Goal: Information Seeking & Learning: Learn about a topic

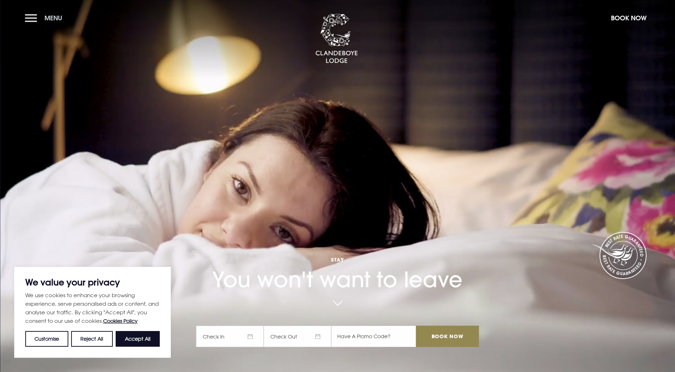
click at [55, 14] on span "Menu" at bounding box center [53, 18] width 18 height 8
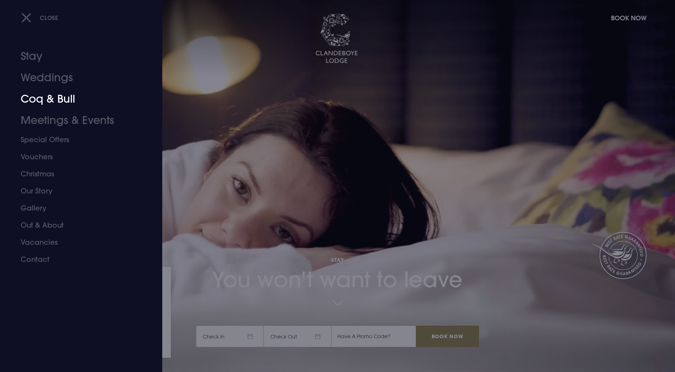
click at [39, 97] on link "Coq & Bull" at bounding box center [77, 98] width 112 height 21
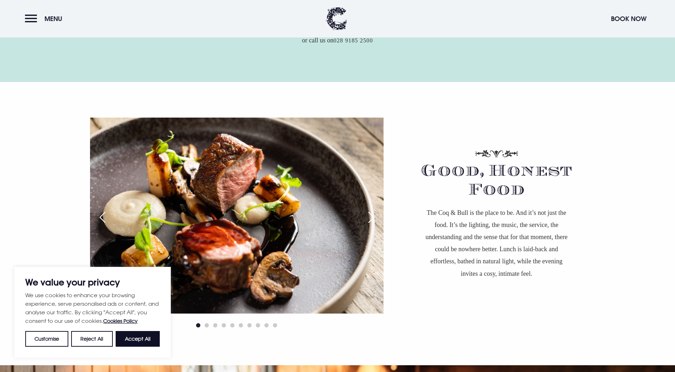
scroll to position [569, 0]
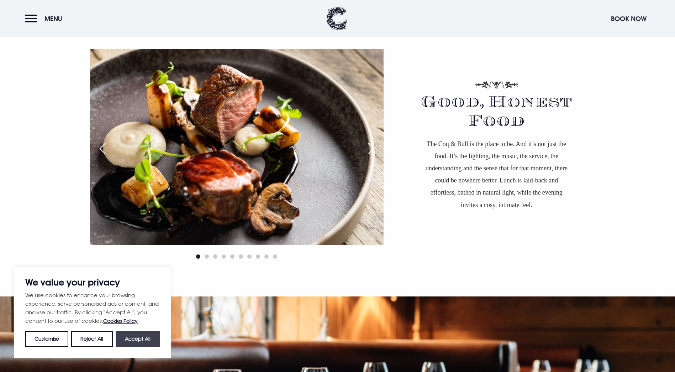
click at [130, 338] on button "Accept All" at bounding box center [138, 339] width 44 height 16
checkbox input "true"
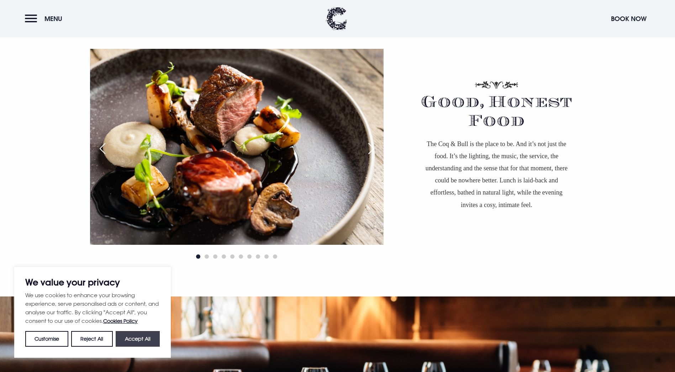
checkbox input "true"
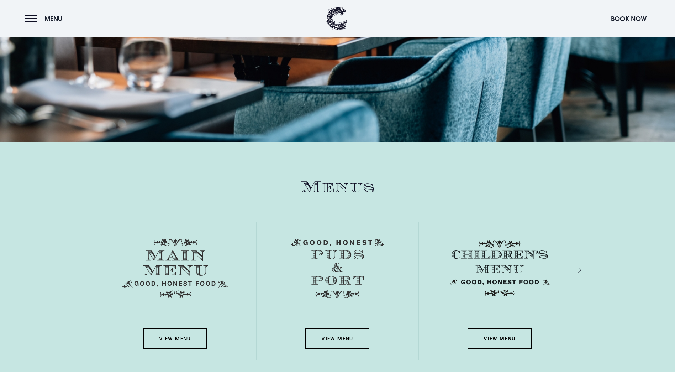
scroll to position [997, 0]
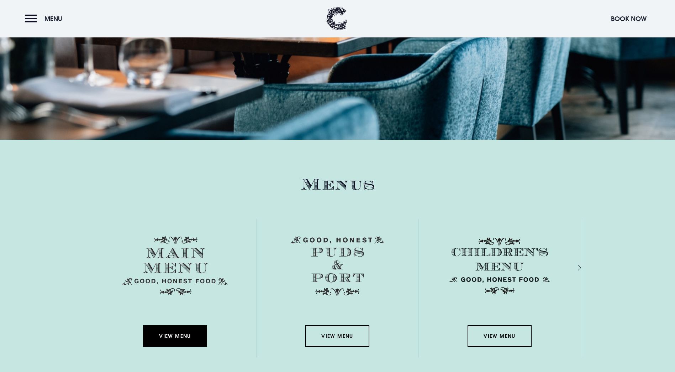
click at [174, 325] on link "View Menu" at bounding box center [175, 335] width 64 height 21
click at [498, 236] on img at bounding box center [499, 265] width 105 height 59
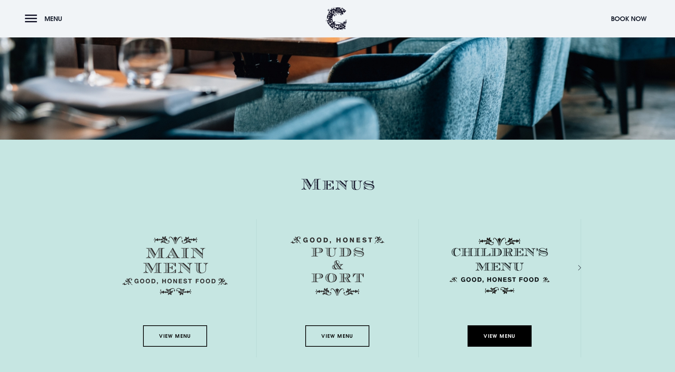
click at [484, 325] on link "View Menu" at bounding box center [500, 335] width 64 height 21
